Goal: Task Accomplishment & Management: Manage account settings

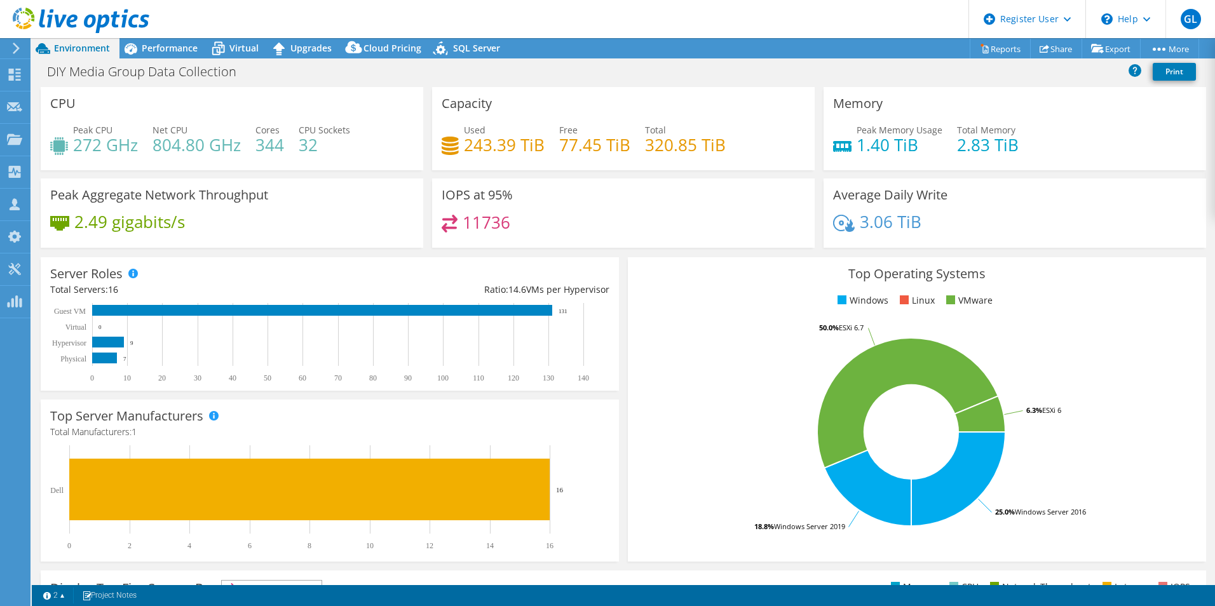
select select "USD"
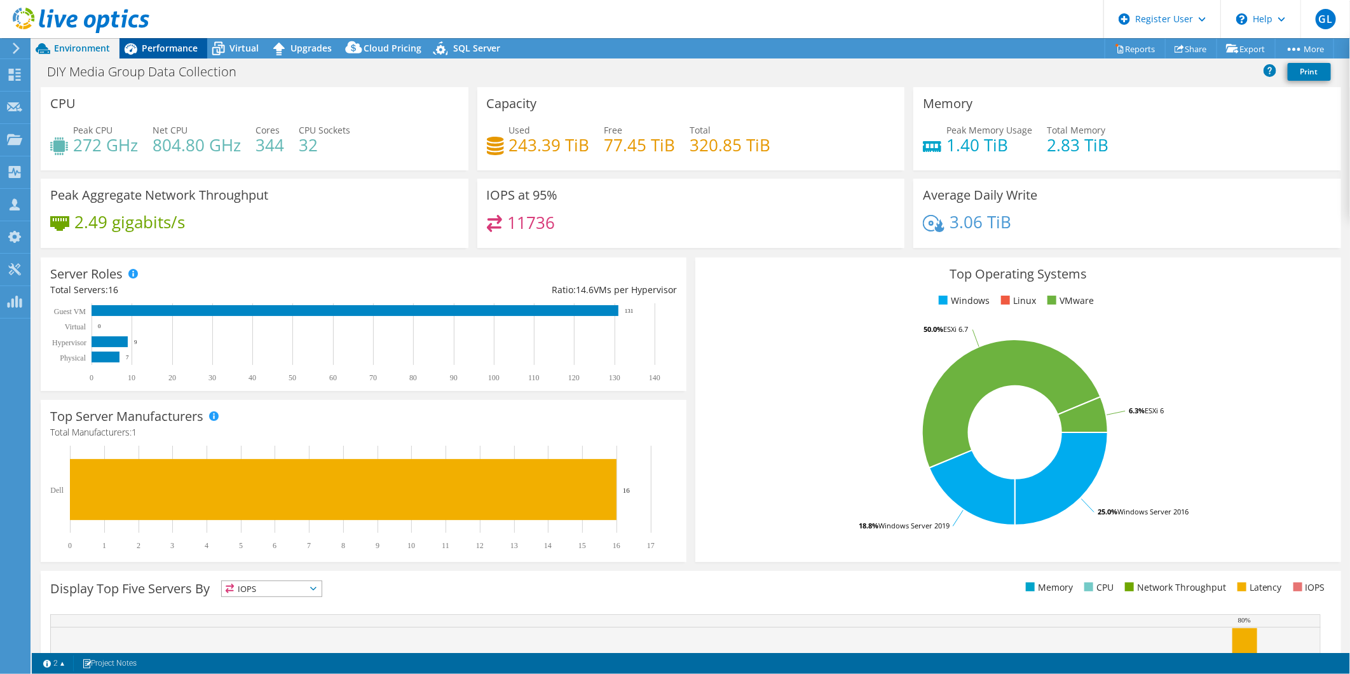
click at [151, 55] on div "Performance" at bounding box center [163, 48] width 88 height 20
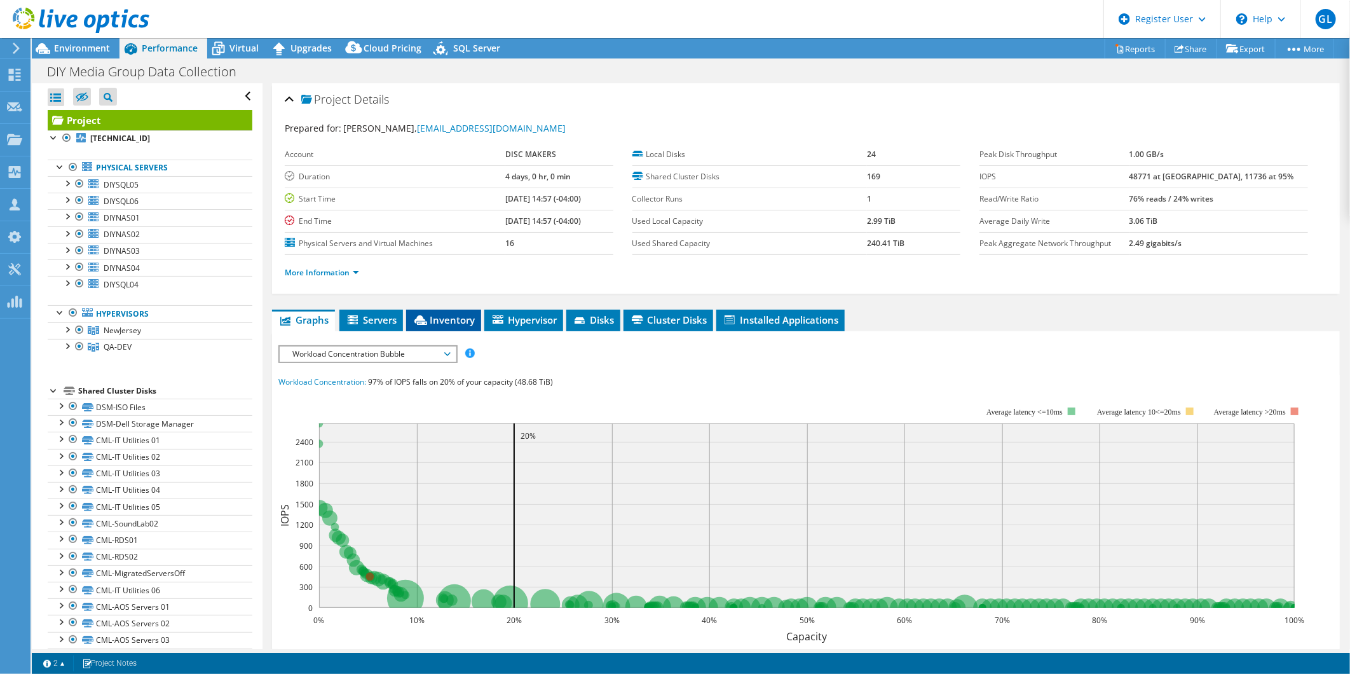
click at [453, 326] on li "Inventory" at bounding box center [443, 321] width 75 height 22
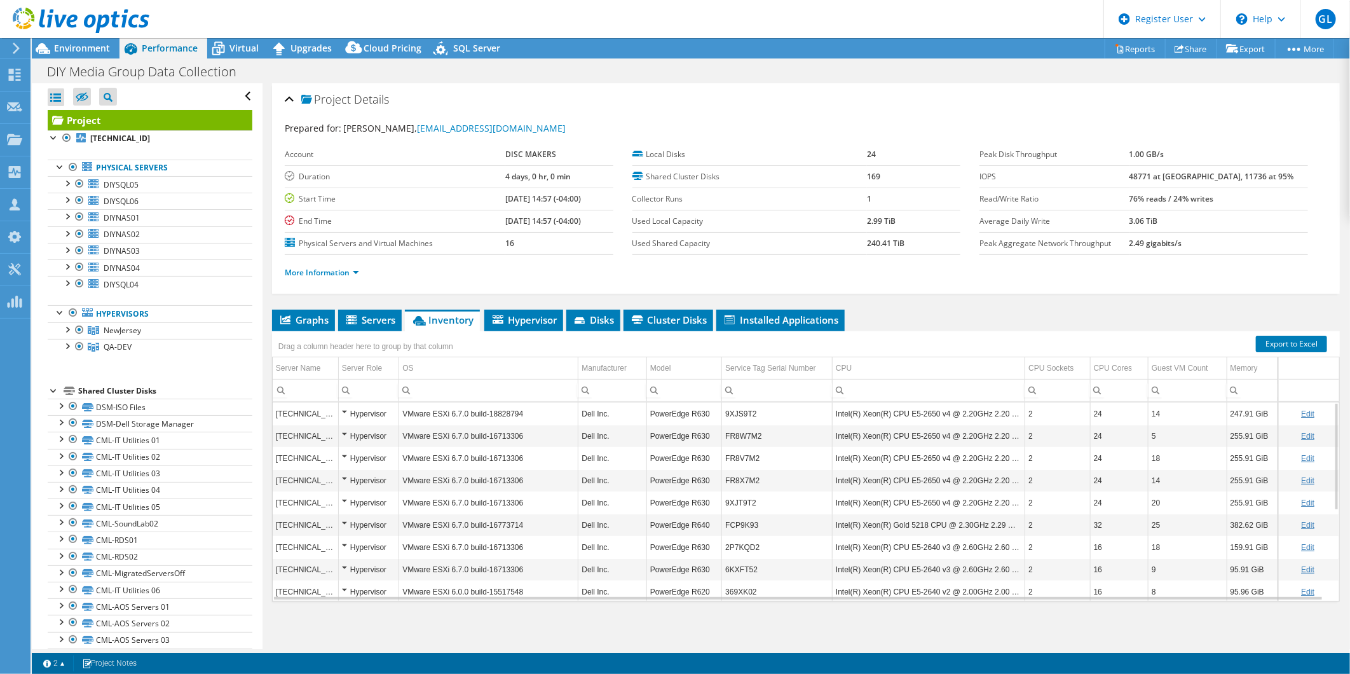
click at [1215, 435] on link "Edit" at bounding box center [1307, 436] width 13 height 9
drag, startPoint x: 797, startPoint y: 432, endPoint x: 720, endPoint y: 430, distance: 77.6
click at [720, 430] on tr "[TECHNICAL_ID] Hypervisor VMware ESXi 6.7.0 build-16713306 Dell Inc. PowerEdge …" at bounding box center [806, 436] width 1067 height 22
click at [756, 463] on td "FR8V7M2" at bounding box center [777, 458] width 111 height 22
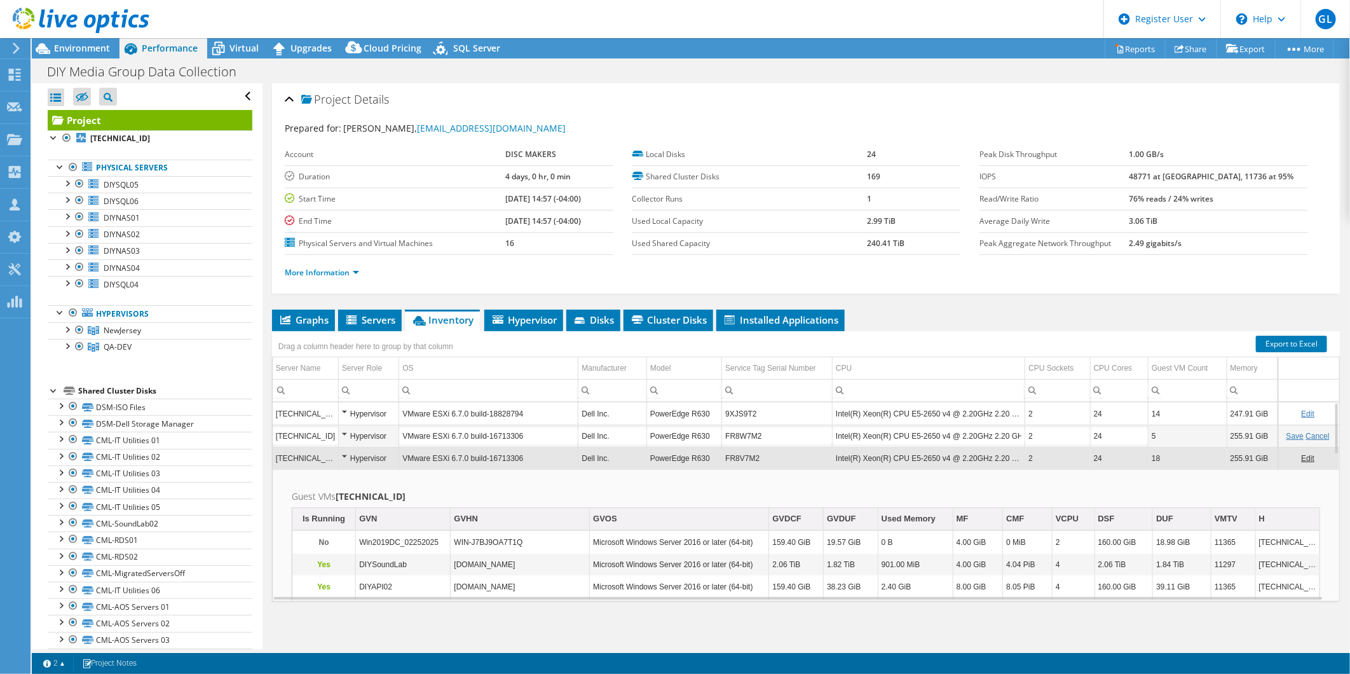
click at [1215, 460] on link "Edit" at bounding box center [1307, 458] width 13 height 9
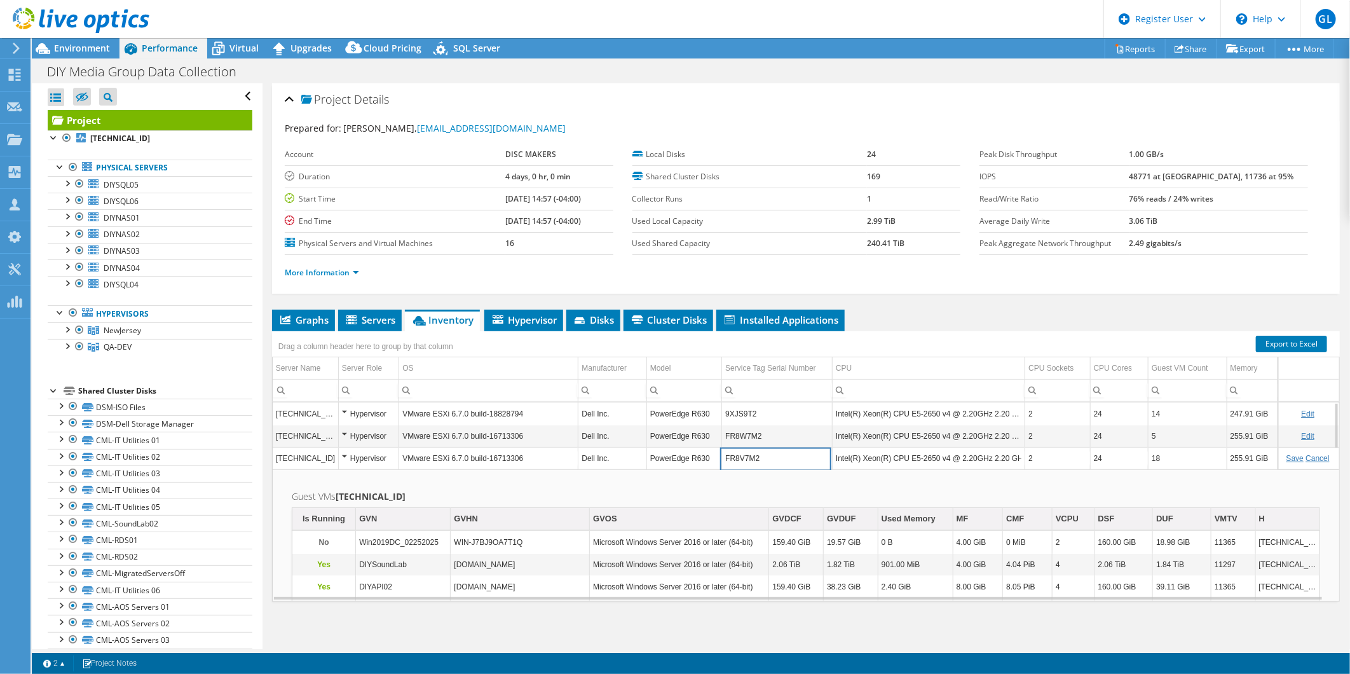
drag, startPoint x: 772, startPoint y: 464, endPoint x: 723, endPoint y: 456, distance: 50.3
click at [723, 456] on input "FR8V7M2" at bounding box center [777, 458] width 110 height 17
click at [449, 79] on div "DIY Media Group Data Collection Print" at bounding box center [691, 72] width 1318 height 24
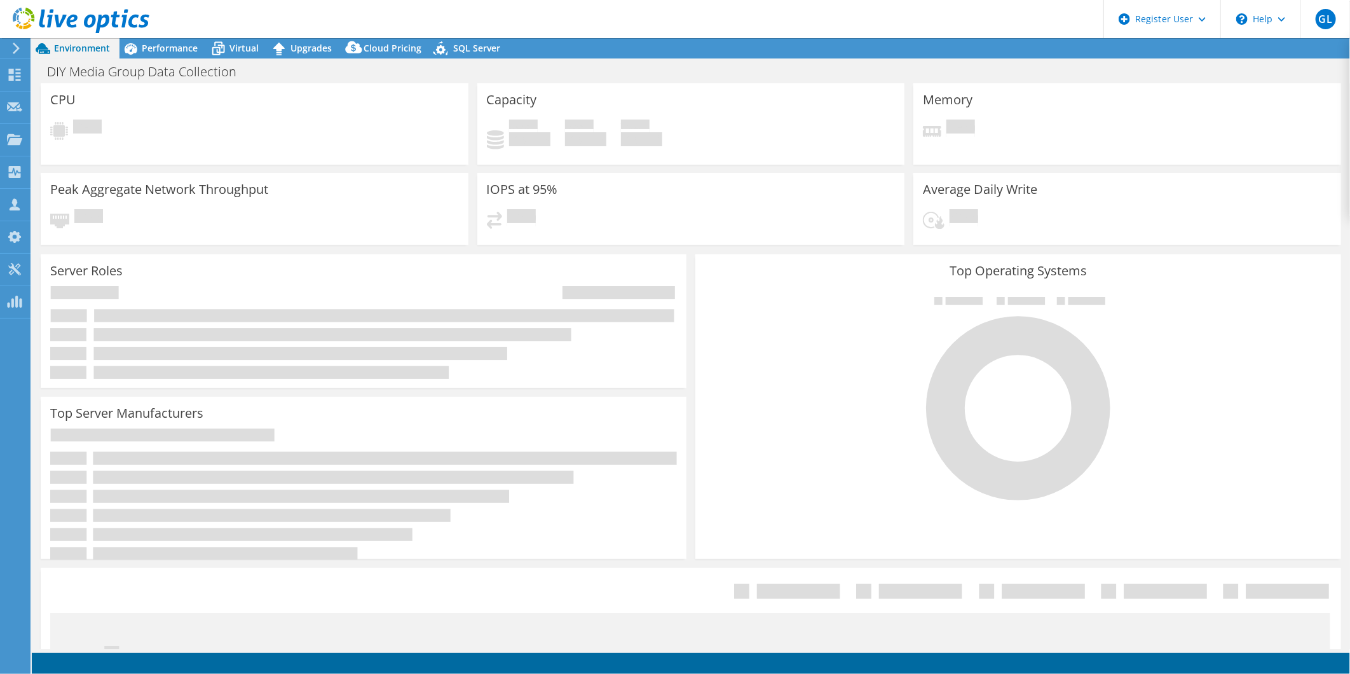
select select "USD"
